Goal: Task Accomplishment & Management: Use online tool/utility

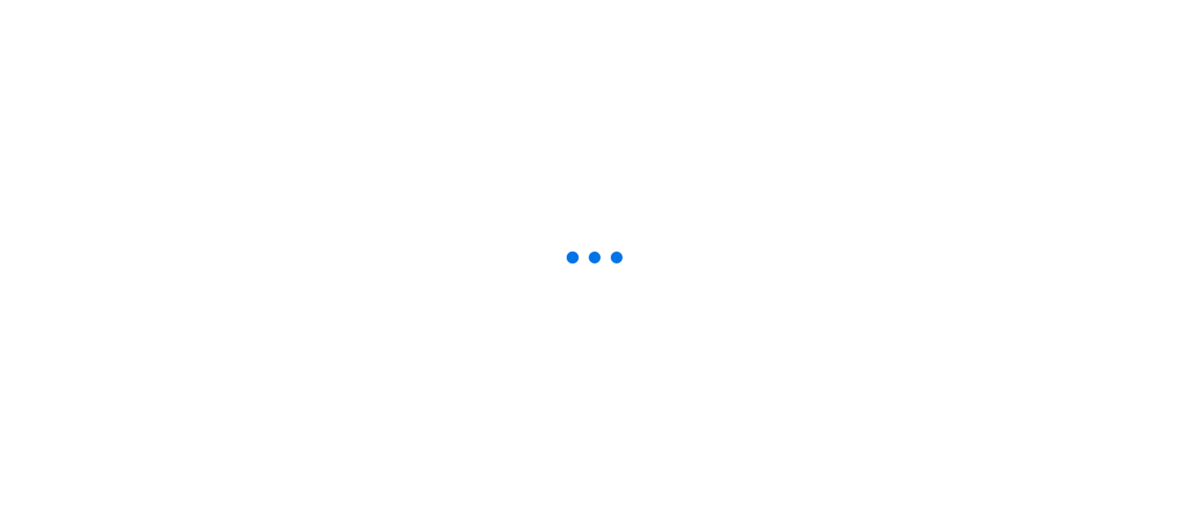
click at [360, 73] on div at bounding box center [596, 257] width 1192 height 515
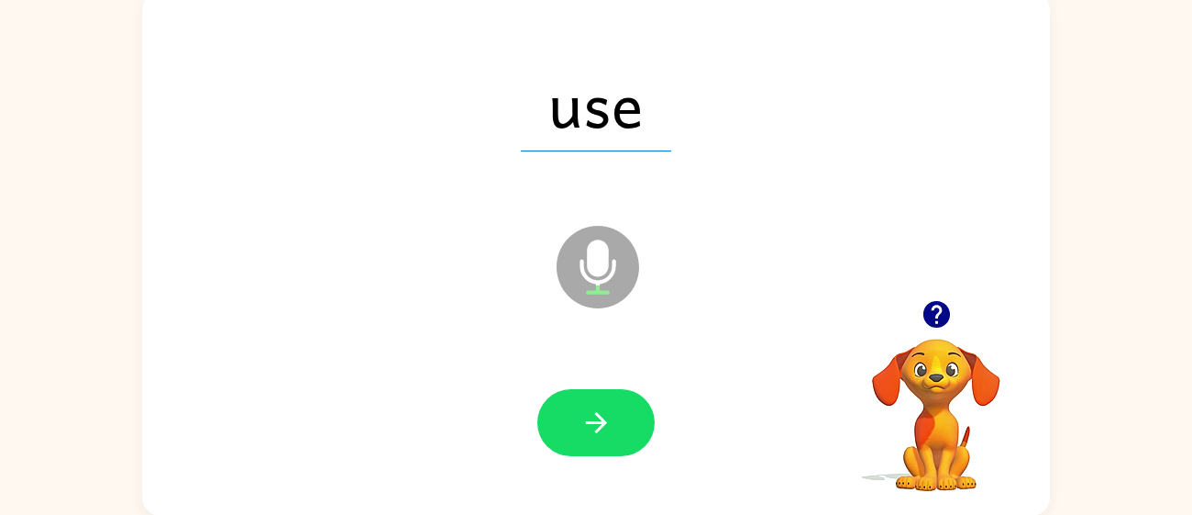
scroll to position [130, 0]
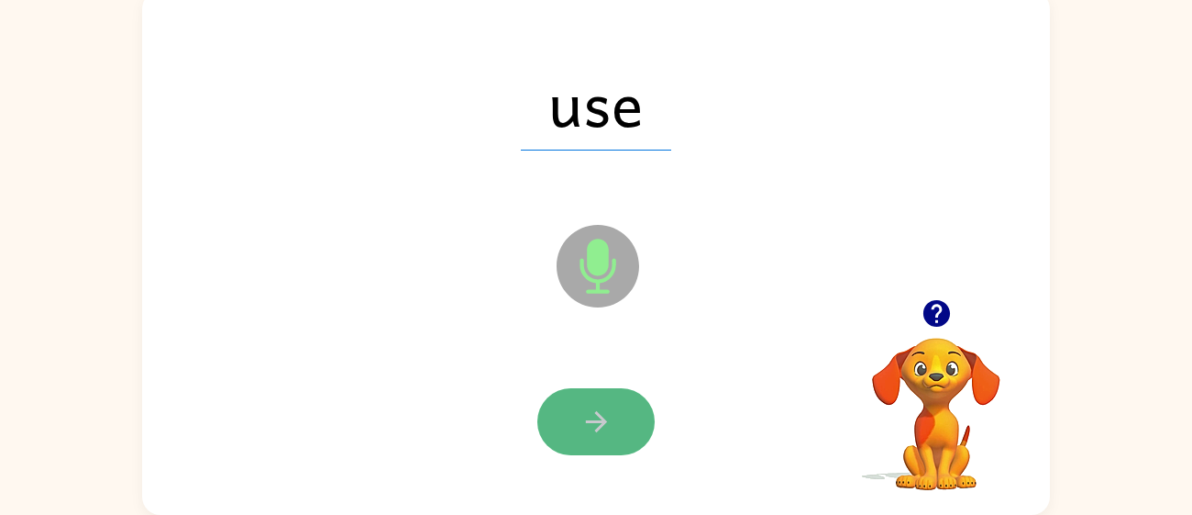
click at [621, 397] on button "button" at bounding box center [596, 421] width 117 height 67
click at [636, 426] on button "button" at bounding box center [596, 421] width 117 height 67
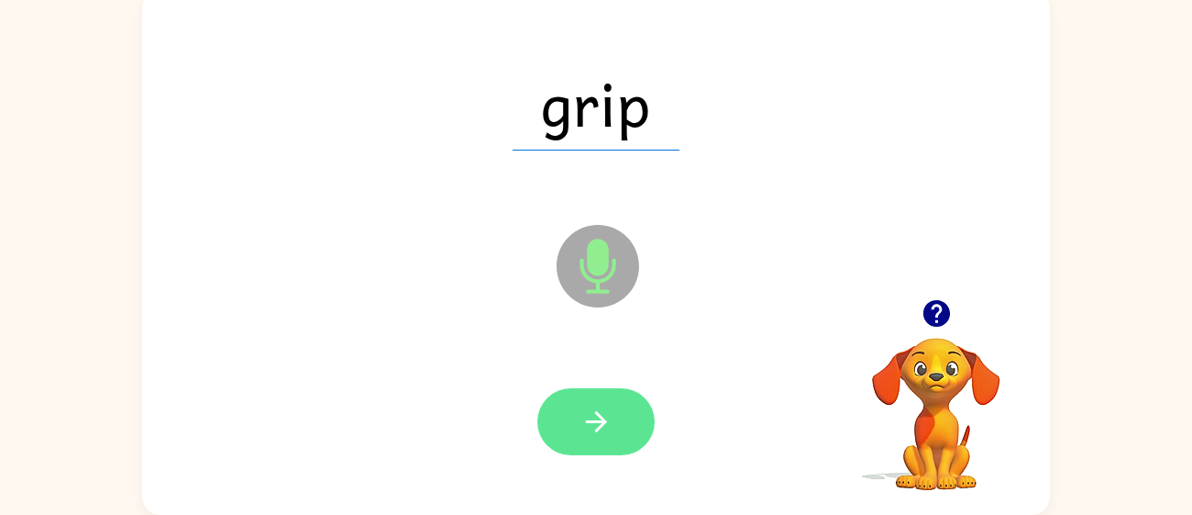
click at [575, 424] on button "button" at bounding box center [596, 421] width 117 height 67
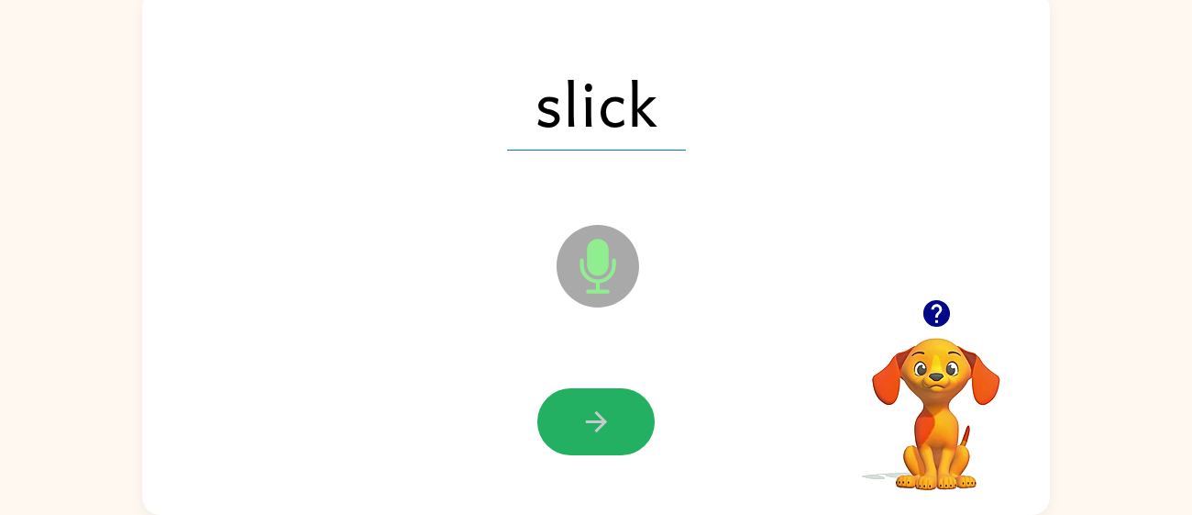
click at [575, 424] on button "button" at bounding box center [596, 421] width 117 height 67
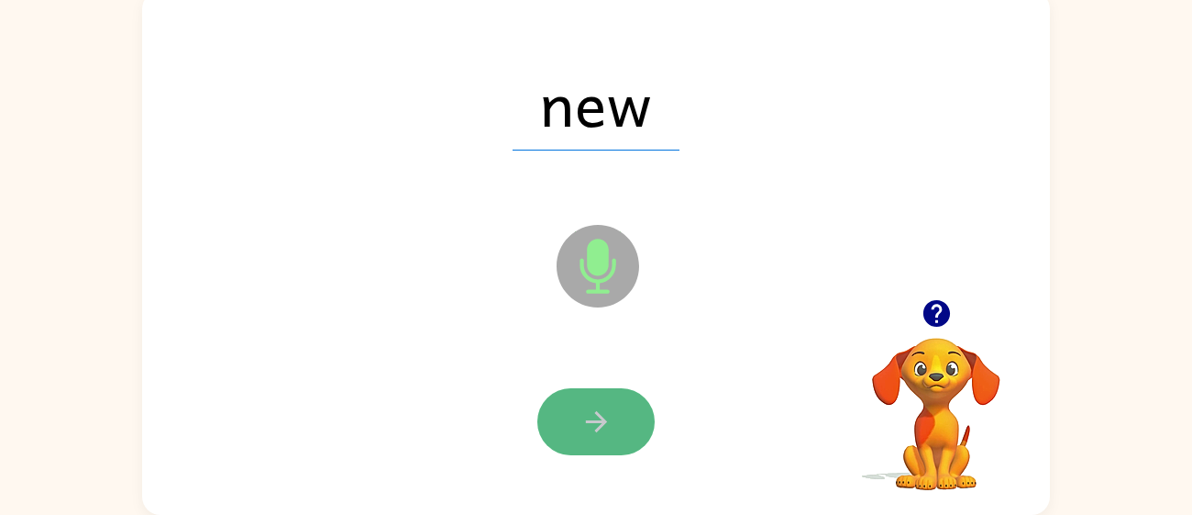
click at [608, 411] on icon "button" at bounding box center [597, 421] width 32 height 32
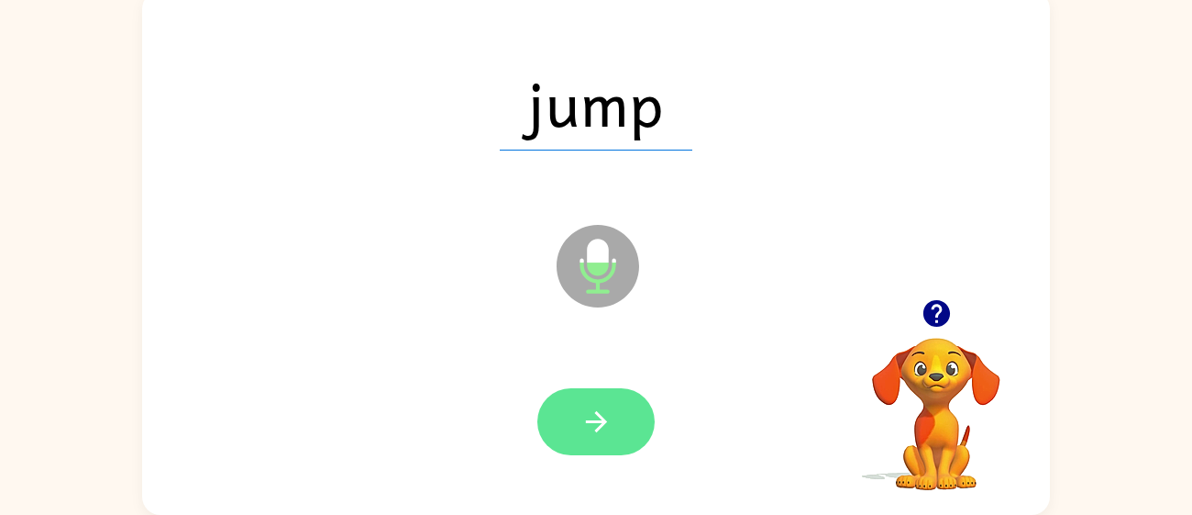
click at [602, 411] on icon "button" at bounding box center [597, 421] width 32 height 32
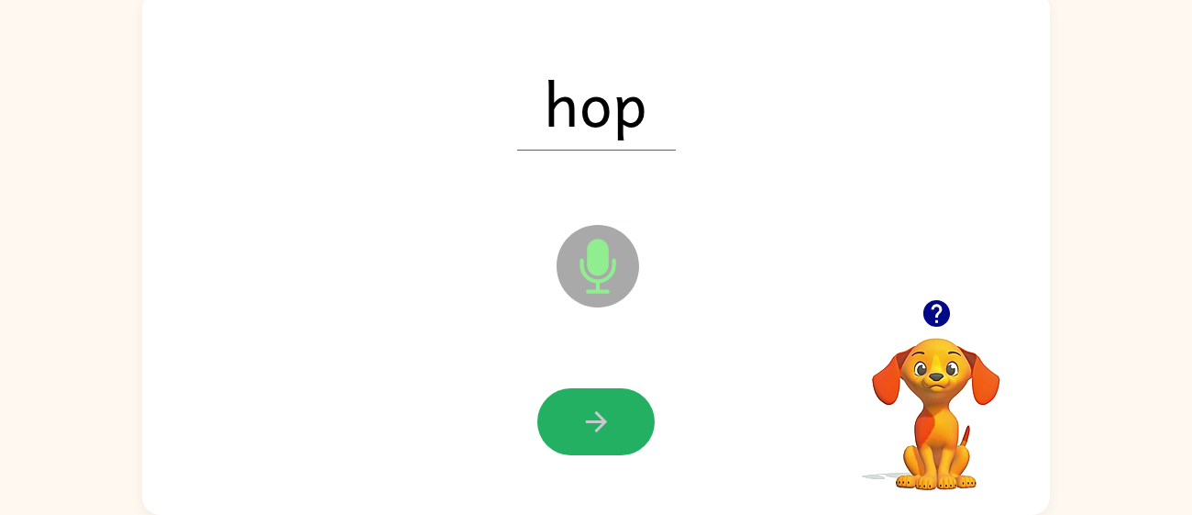
click at [602, 411] on icon "button" at bounding box center [597, 421] width 32 height 32
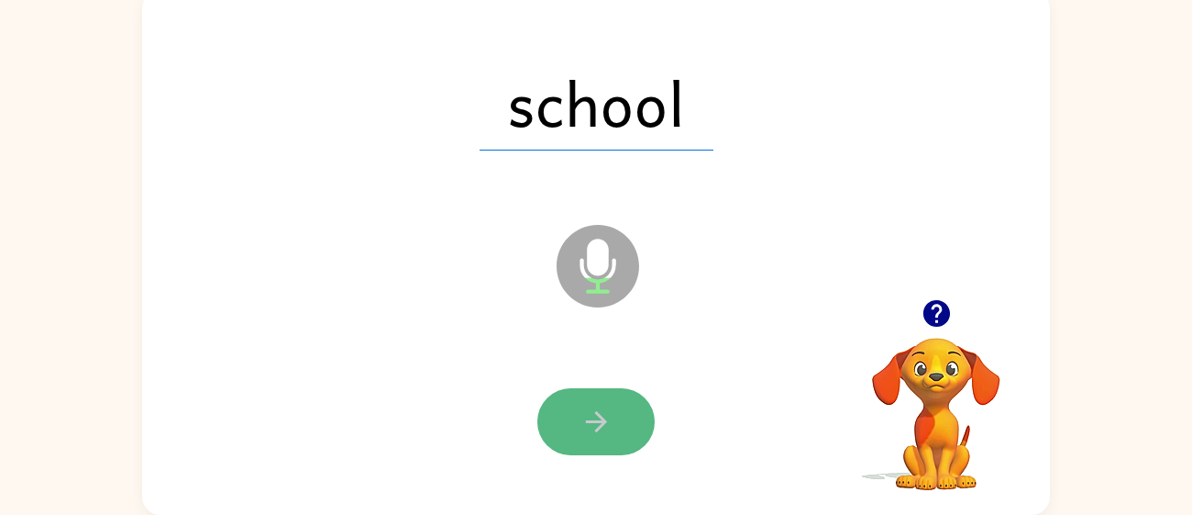
click at [601, 412] on icon "button" at bounding box center [597, 421] width 32 height 32
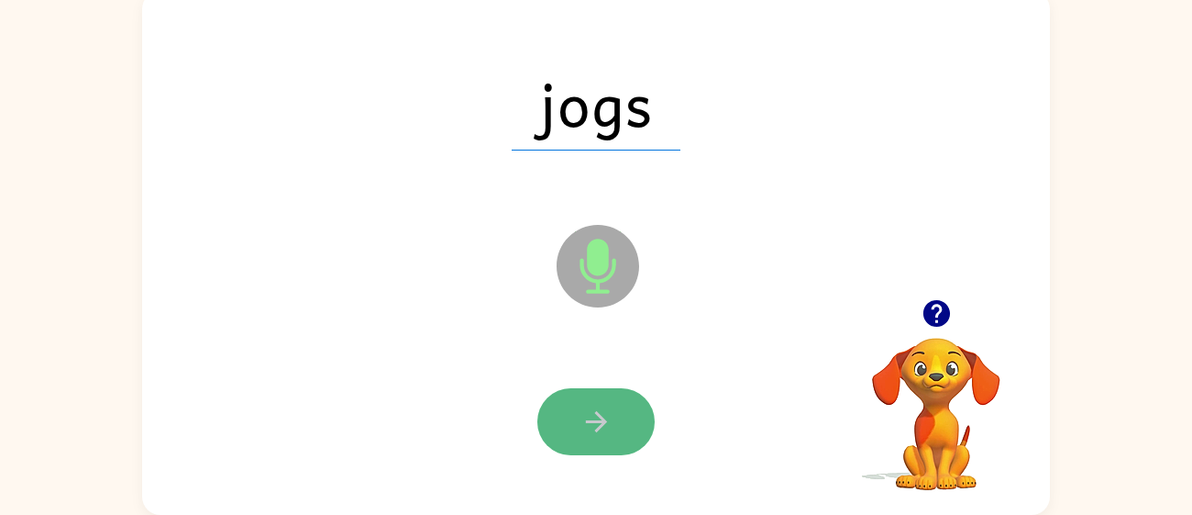
click at [595, 425] on icon "button" at bounding box center [597, 421] width 32 height 32
click at [593, 422] on icon "button" at bounding box center [597, 421] width 32 height 32
click at [577, 431] on button "button" at bounding box center [596, 421] width 117 height 67
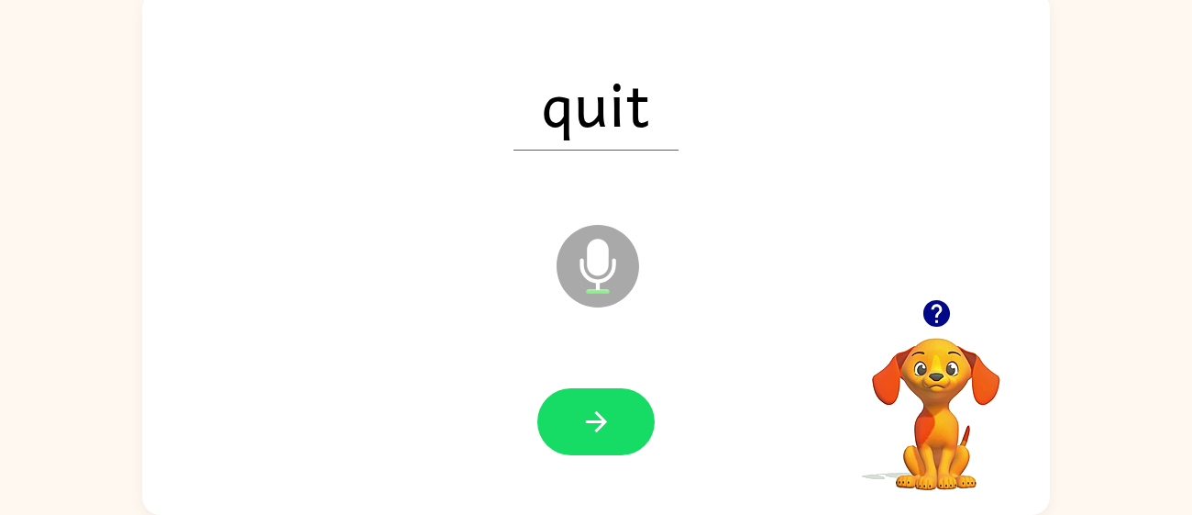
click at [577, 431] on button "button" at bounding box center [596, 421] width 117 height 67
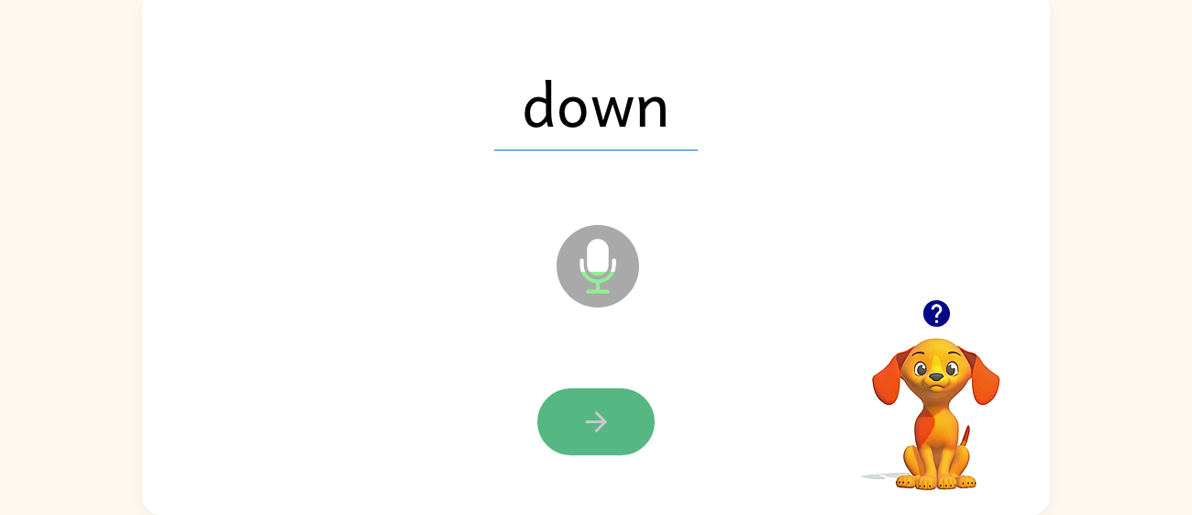
click at [594, 400] on button "button" at bounding box center [596, 421] width 117 height 67
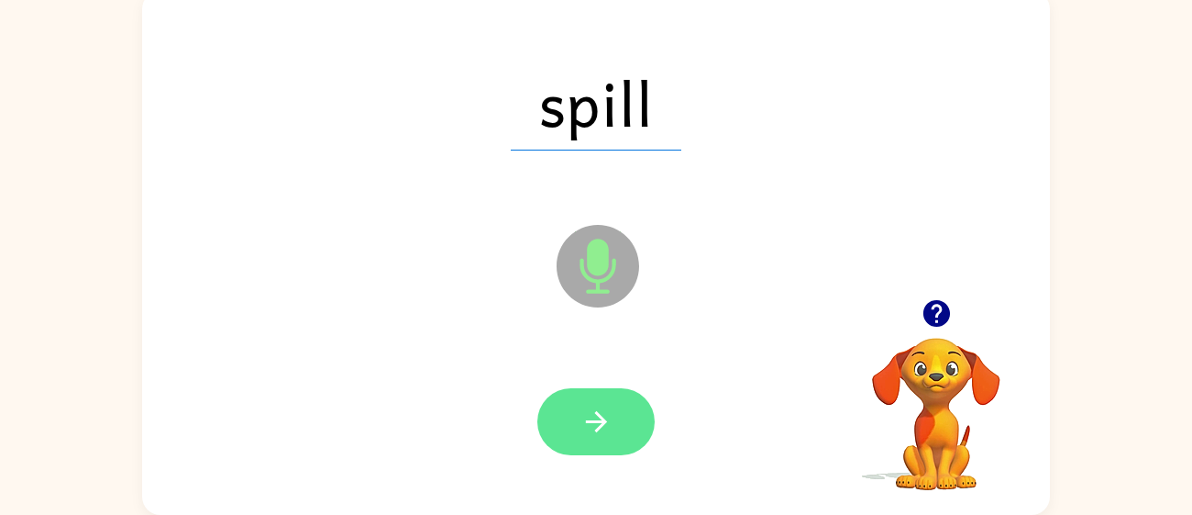
click at [574, 434] on button "button" at bounding box center [596, 421] width 117 height 67
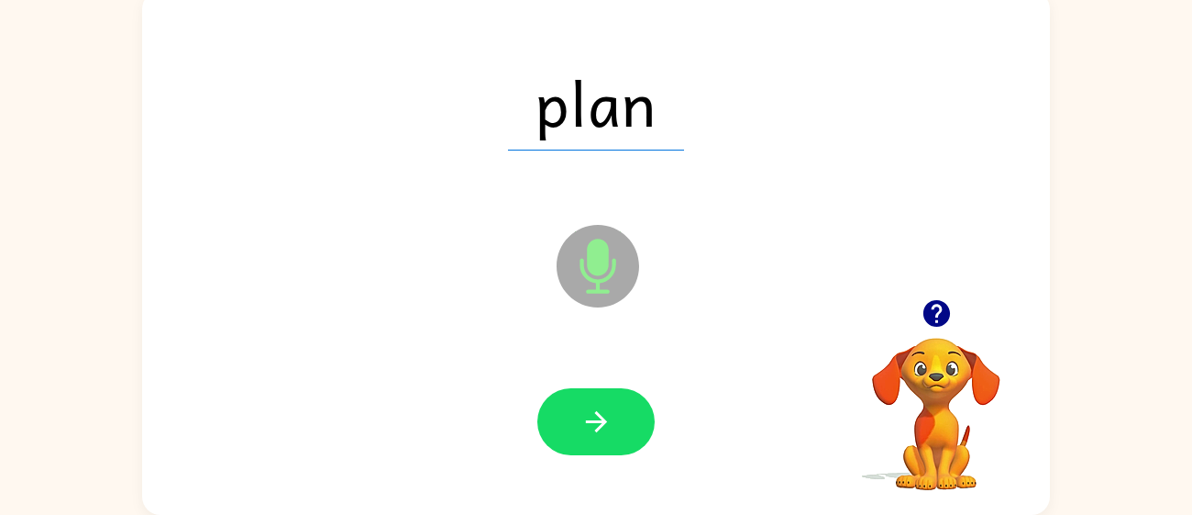
click at [574, 434] on button "button" at bounding box center [596, 421] width 117 height 67
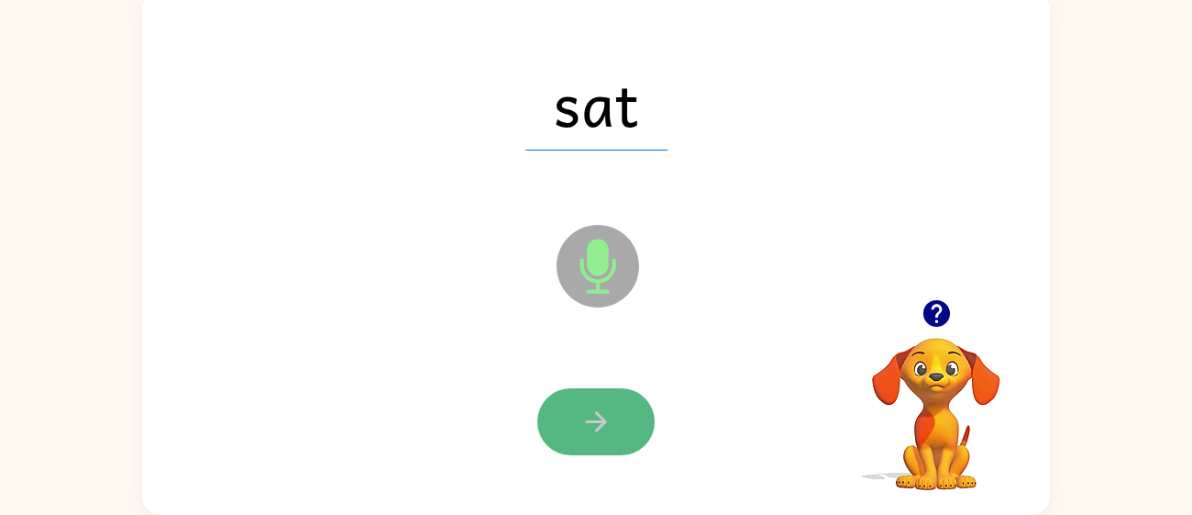
click at [591, 396] on button "button" at bounding box center [596, 421] width 117 height 67
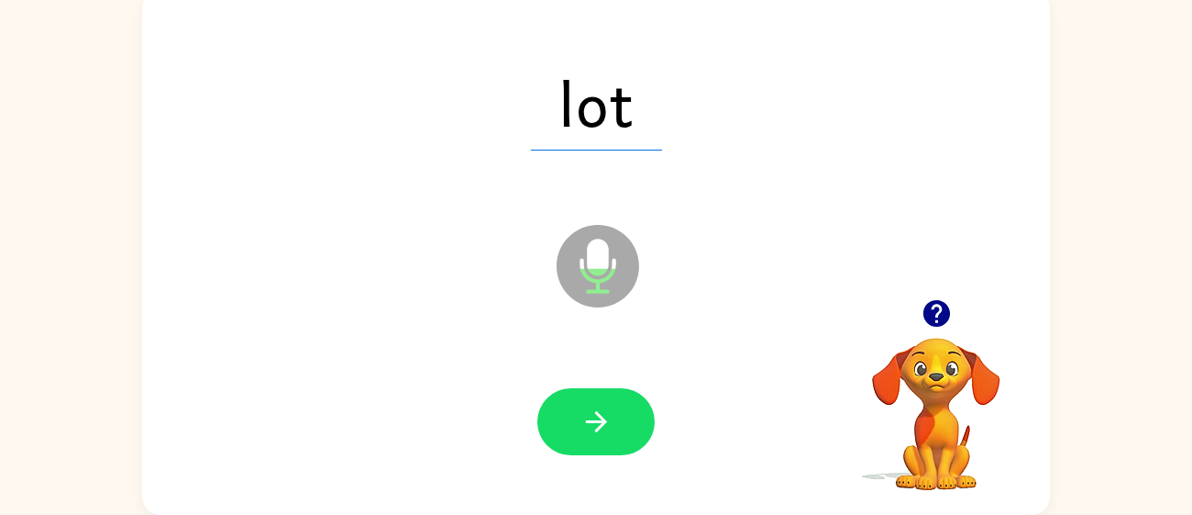
click at [591, 396] on button "button" at bounding box center [596, 421] width 117 height 67
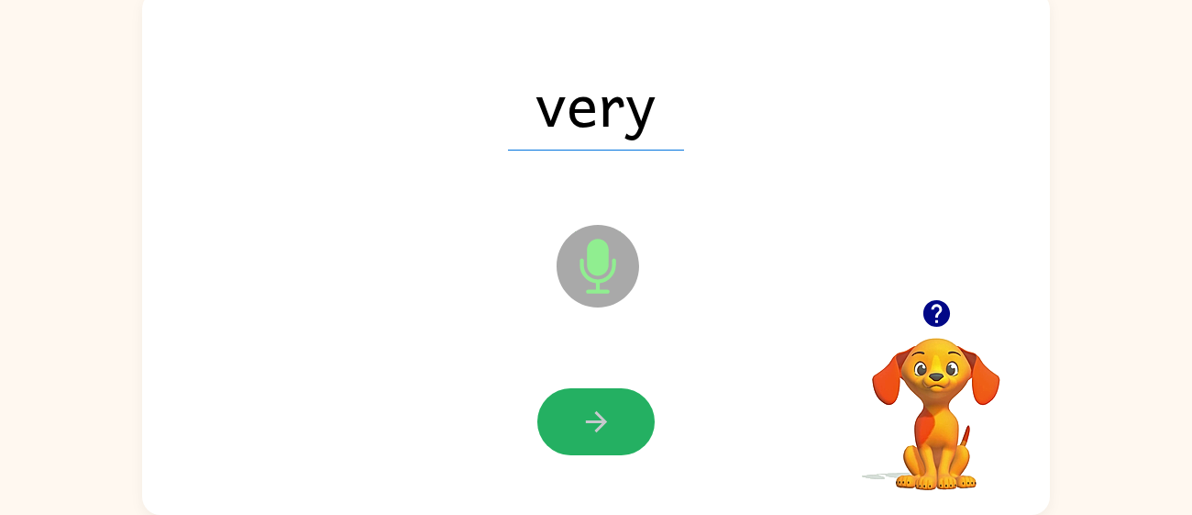
click at [591, 396] on button "button" at bounding box center [596, 421] width 117 height 67
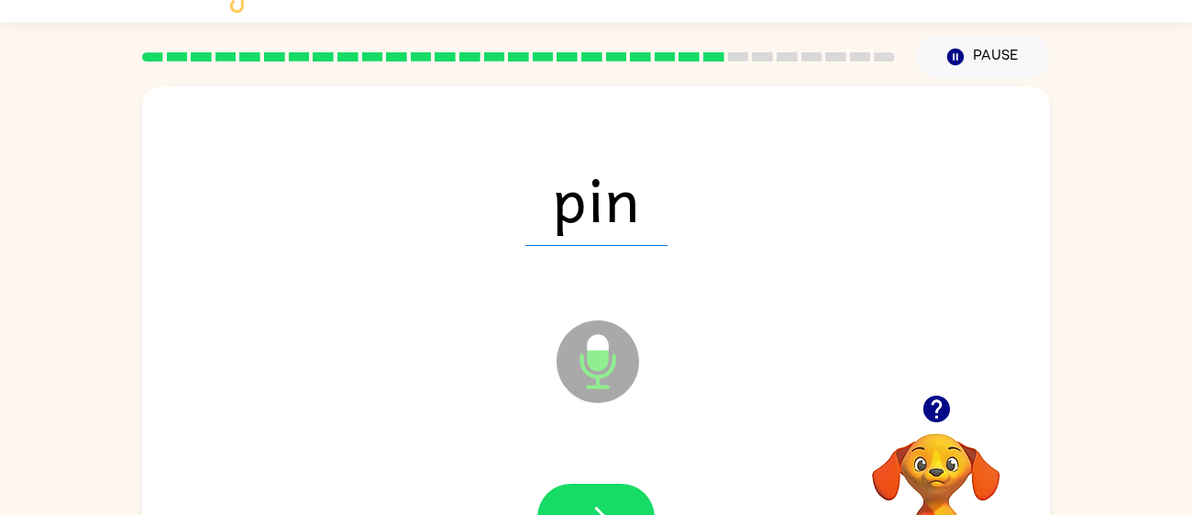
scroll to position [36, 0]
click at [594, 483] on button "button" at bounding box center [596, 515] width 117 height 67
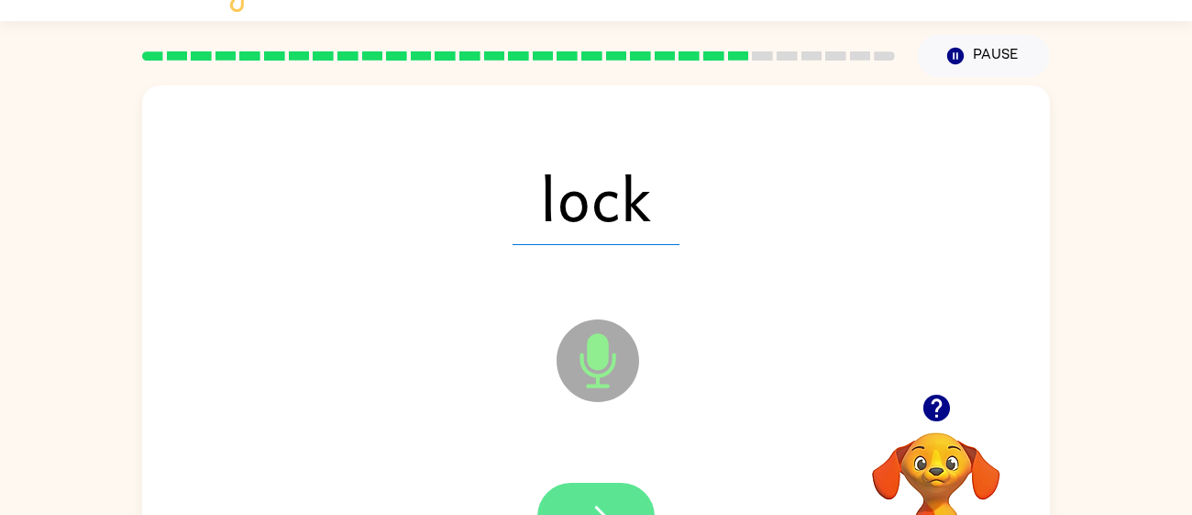
click at [606, 496] on button "button" at bounding box center [596, 515] width 117 height 67
click at [612, 505] on icon "button" at bounding box center [597, 516] width 32 height 32
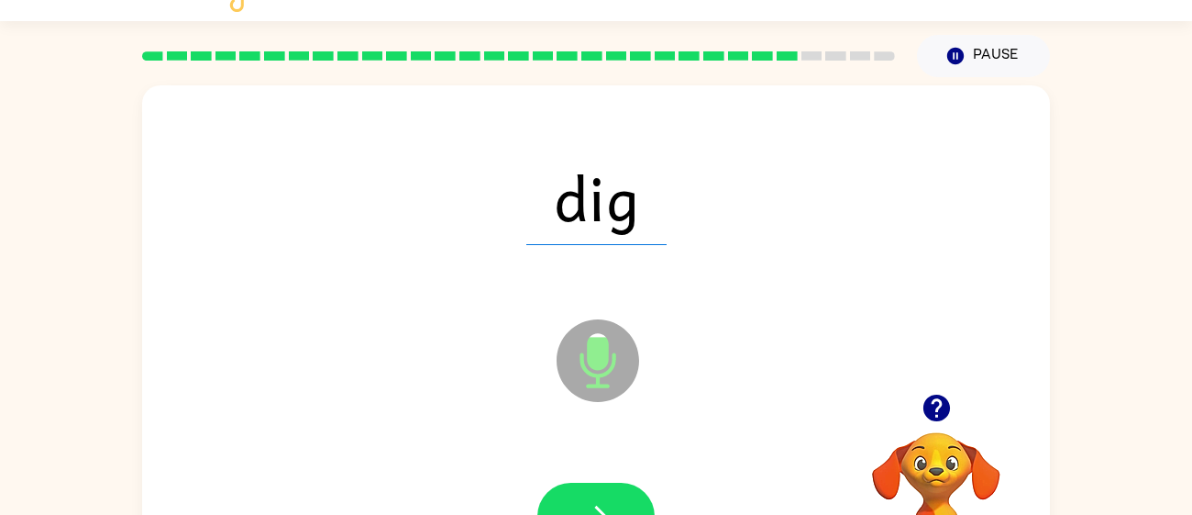
click at [612, 505] on icon "button" at bounding box center [597, 516] width 32 height 32
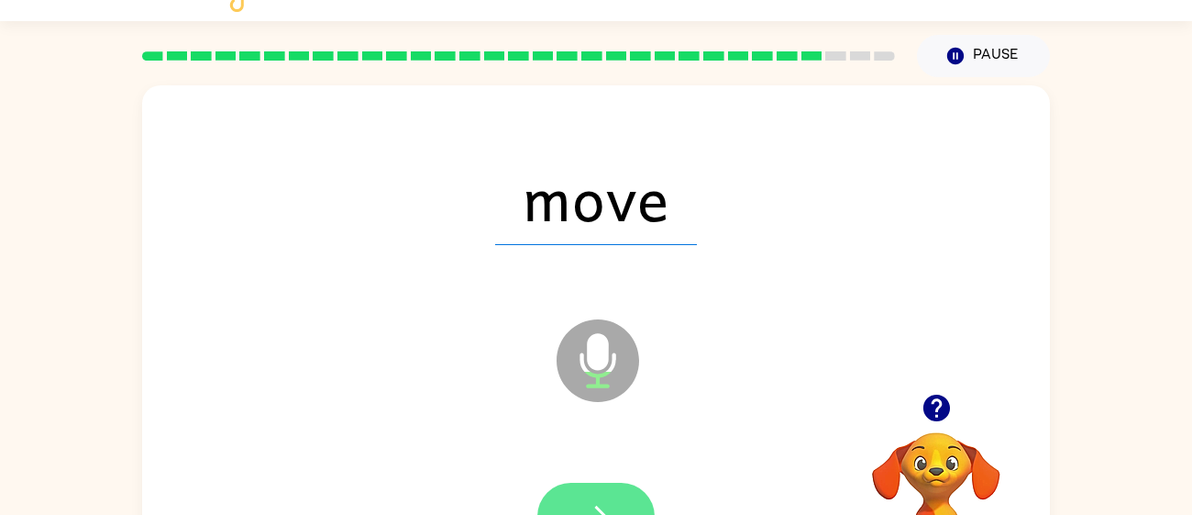
click at [607, 491] on button "button" at bounding box center [596, 515] width 117 height 67
click at [601, 489] on button "button" at bounding box center [596, 515] width 117 height 67
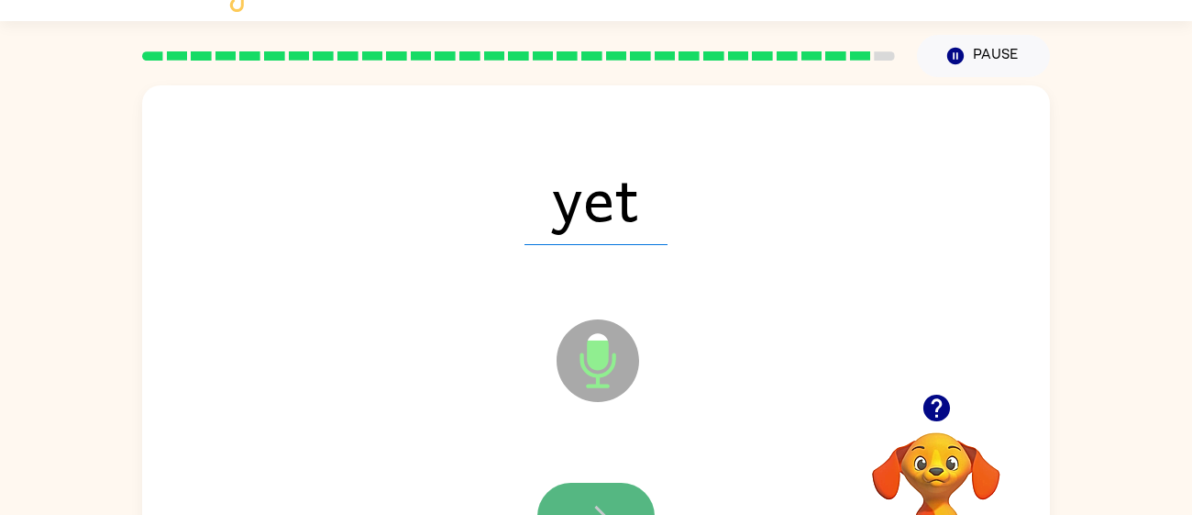
click at [613, 485] on button "button" at bounding box center [596, 515] width 117 height 67
